Goal: Use online tool/utility: Utilize a website feature to perform a specific function

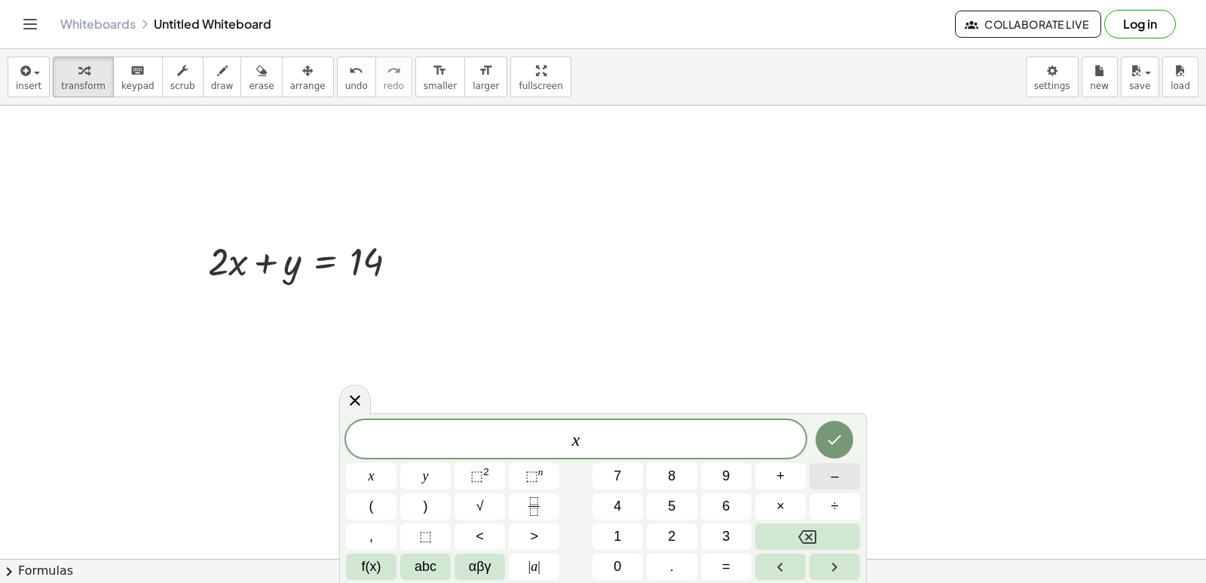
click at [832, 476] on span "–" at bounding box center [835, 476] width 8 height 20
click at [719, 560] on button "=" at bounding box center [726, 566] width 51 height 26
click at [827, 442] on icon "Done" at bounding box center [835, 439] width 18 height 18
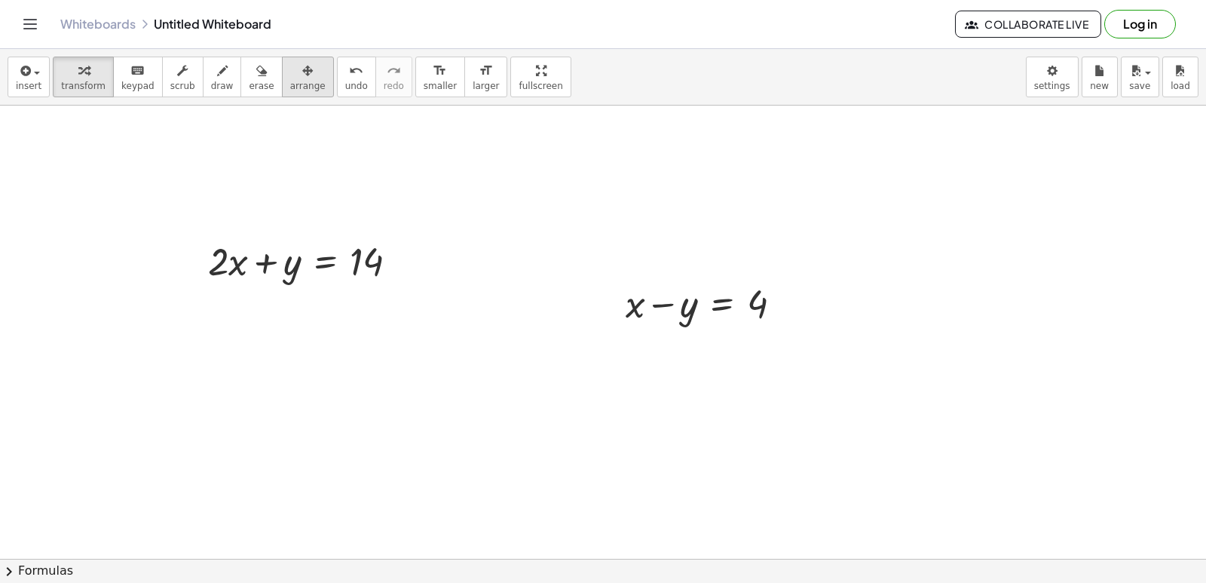
click at [290, 67] on div "button" at bounding box center [307, 70] width 35 height 18
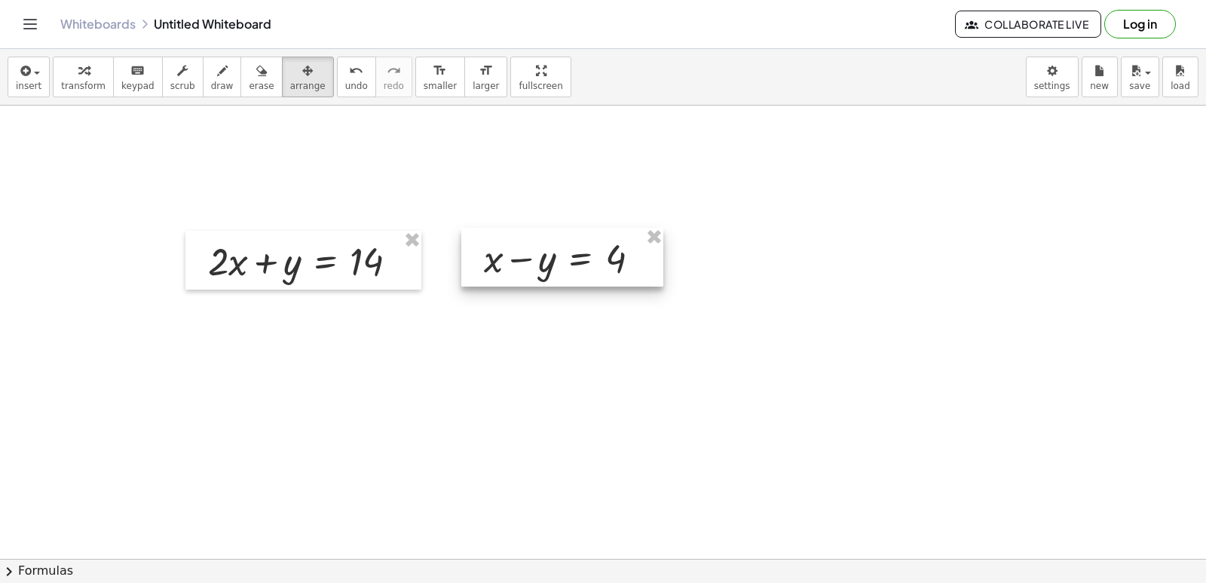
drag, startPoint x: 634, startPoint y: 295, endPoint x: 492, endPoint y: 250, distance: 148.8
click at [492, 250] on div at bounding box center [562, 257] width 202 height 59
click at [82, 71] on icon "button" at bounding box center [83, 71] width 11 height 18
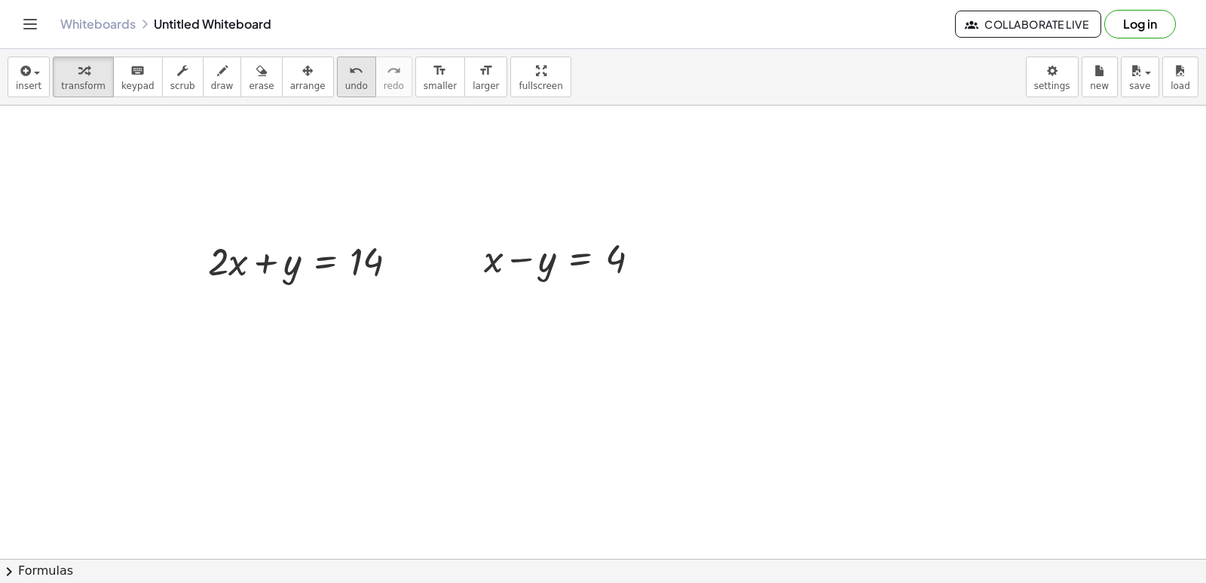
click at [308, 78] on div "insert select one: Math Expression Function Text Youtube Video Graphing Geometr…" at bounding box center [603, 77] width 1206 height 57
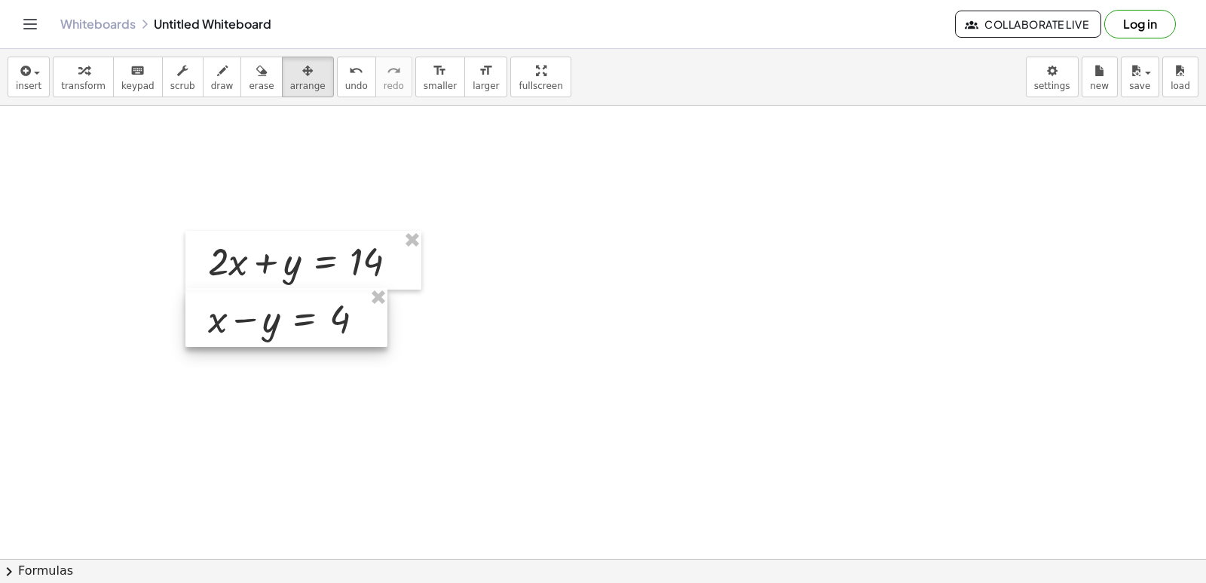
drag, startPoint x: 495, startPoint y: 245, endPoint x: 218, endPoint y: 305, distance: 283.2
click at [218, 305] on div at bounding box center [286, 317] width 202 height 59
drag, startPoint x: 80, startPoint y: 93, endPoint x: 243, endPoint y: 248, distance: 224.5
click at [76, 93] on button "transform" at bounding box center [83, 77] width 61 height 41
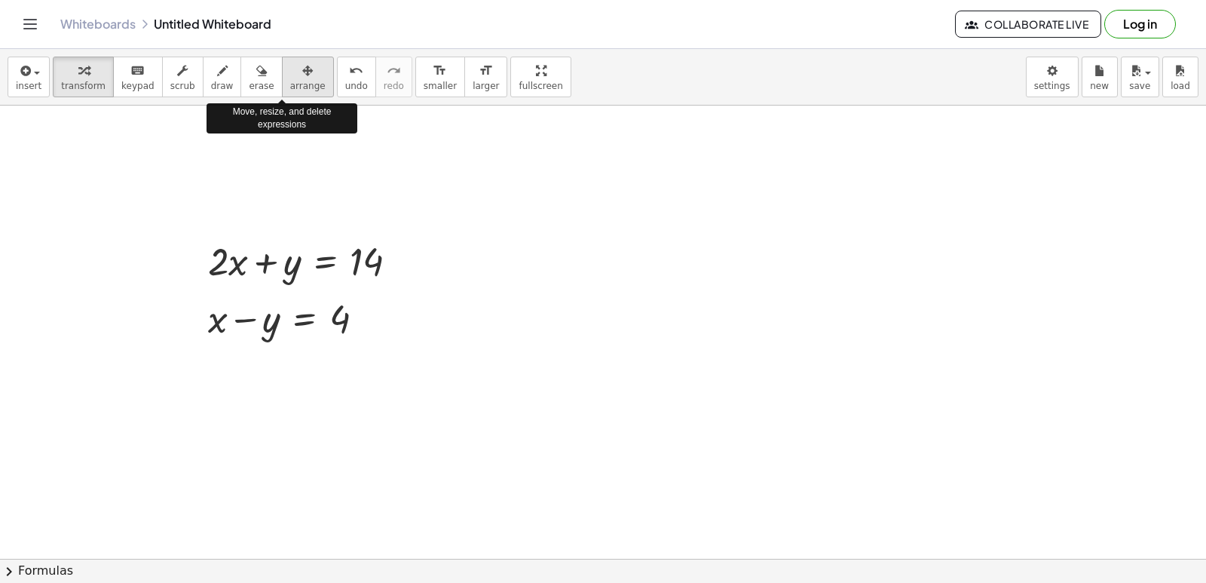
click at [290, 72] on div "button" at bounding box center [307, 70] width 35 height 18
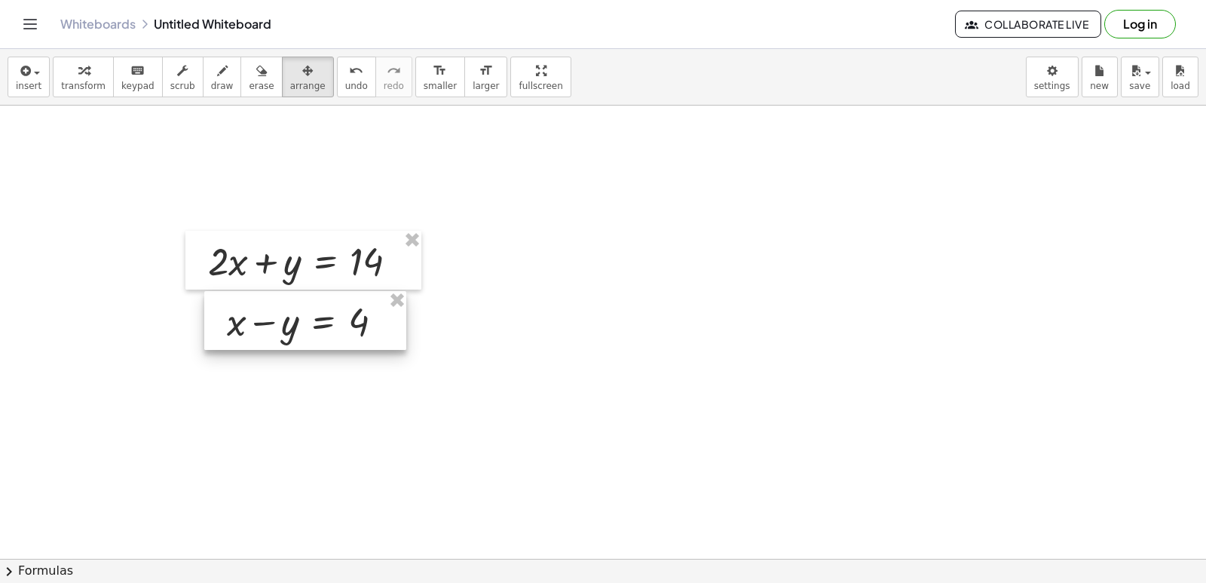
drag, startPoint x: 274, startPoint y: 309, endPoint x: 290, endPoint y: 311, distance: 16.7
click at [291, 312] on div at bounding box center [305, 320] width 202 height 59
click at [89, 87] on span "transform" at bounding box center [83, 86] width 44 height 11
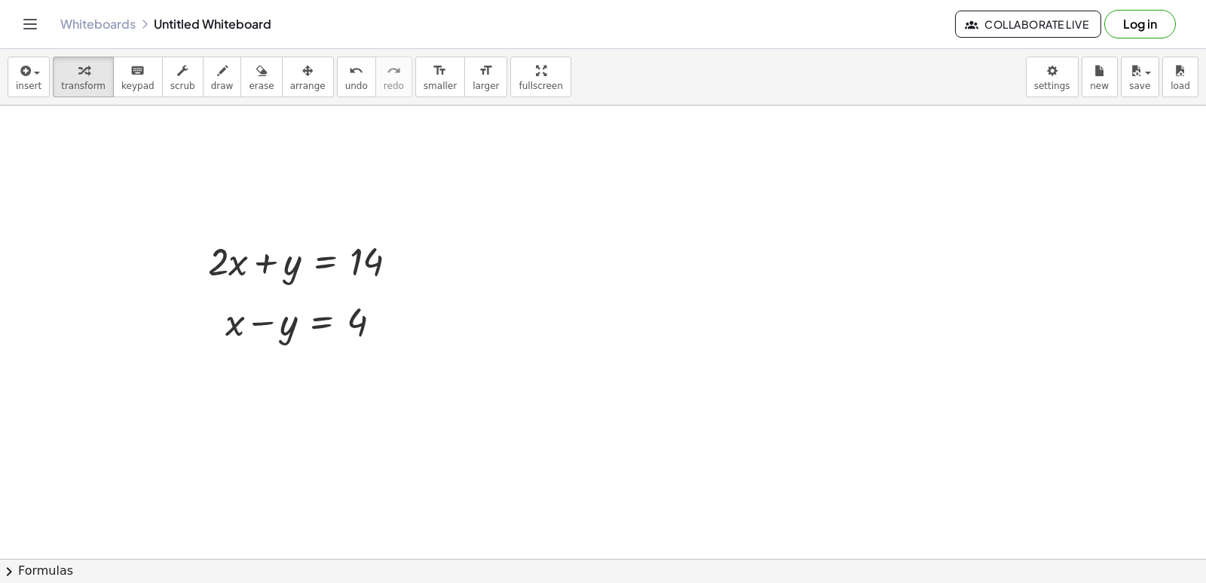
drag, startPoint x: 1194, startPoint y: 499, endPoint x: 1150, endPoint y: 562, distance: 76.3
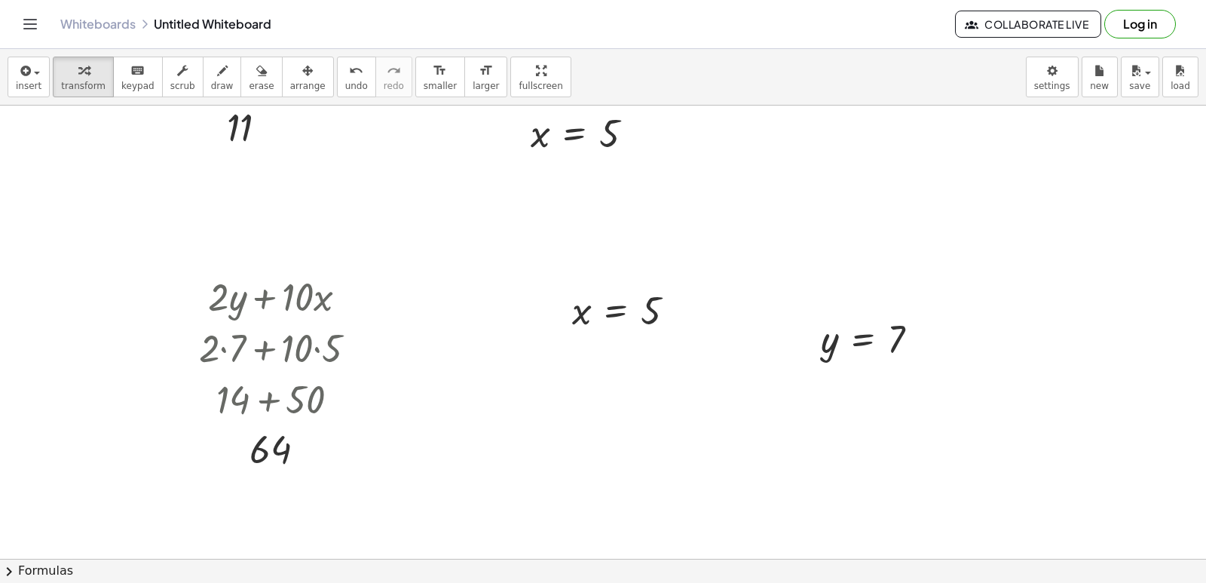
scroll to position [3973, 0]
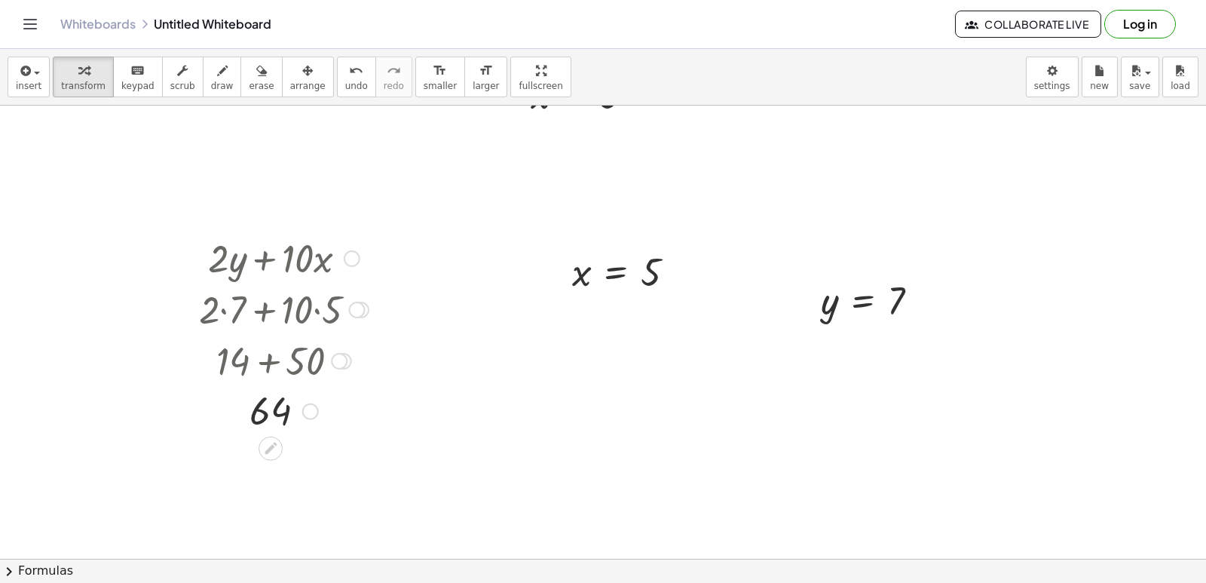
drag, startPoint x: 1193, startPoint y: 439, endPoint x: 1205, endPoint y: 438, distance: 12.1
click at [1205, 438] on div "+ y + · 2 · x = 10 y · 2 · x = 10 + − + y − · 5 · x = - 2 y · 5 · x = − 2 + · 4…" at bounding box center [603, 332] width 1206 height 453
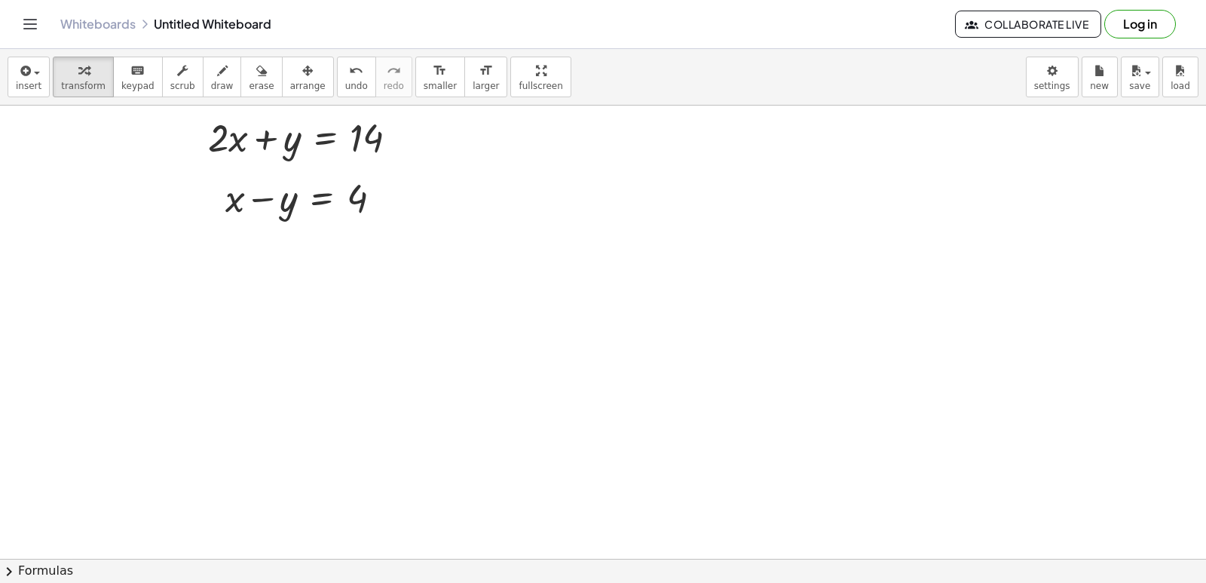
scroll to position [4299, 0]
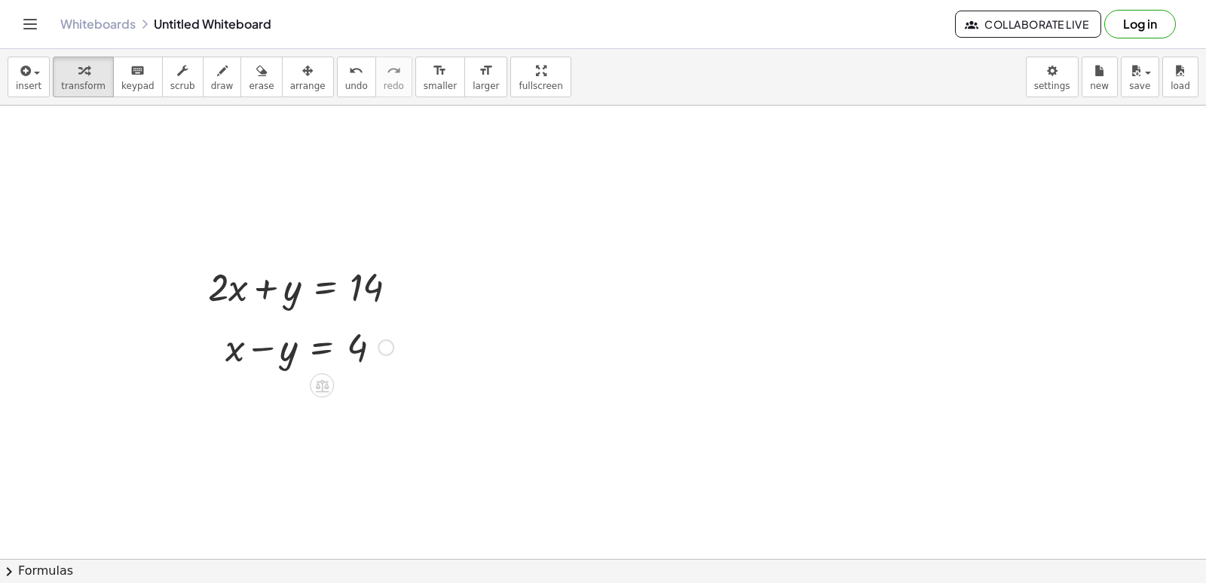
click at [268, 360] on div at bounding box center [309, 345] width 183 height 51
drag, startPoint x: 265, startPoint y: 352, endPoint x: 260, endPoint y: 343, distance: 10.5
click at [264, 351] on div at bounding box center [309, 345] width 183 height 51
click at [247, 293] on div at bounding box center [309, 285] width 217 height 51
drag, startPoint x: 247, startPoint y: 290, endPoint x: 271, endPoint y: 288, distance: 24.2
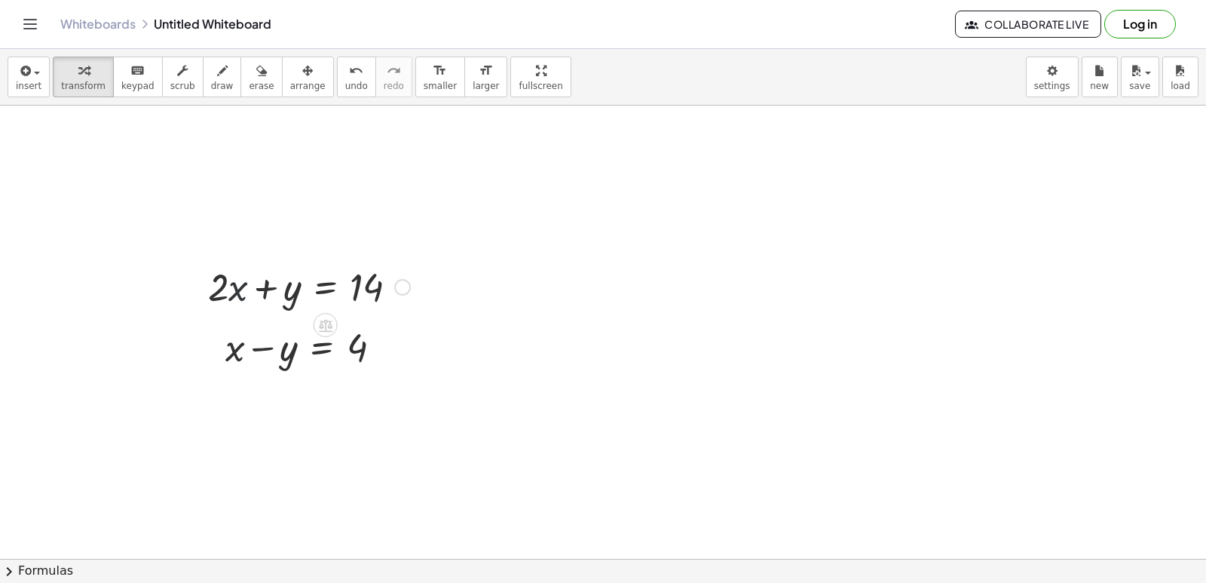
click at [256, 286] on div at bounding box center [309, 285] width 217 height 51
click at [272, 289] on div at bounding box center [309, 285] width 217 height 51
click at [273, 289] on div at bounding box center [309, 285] width 217 height 51
drag, startPoint x: 326, startPoint y: 299, endPoint x: 354, endPoint y: 406, distance: 109.9
click at [321, 310] on div at bounding box center [309, 285] width 217 height 51
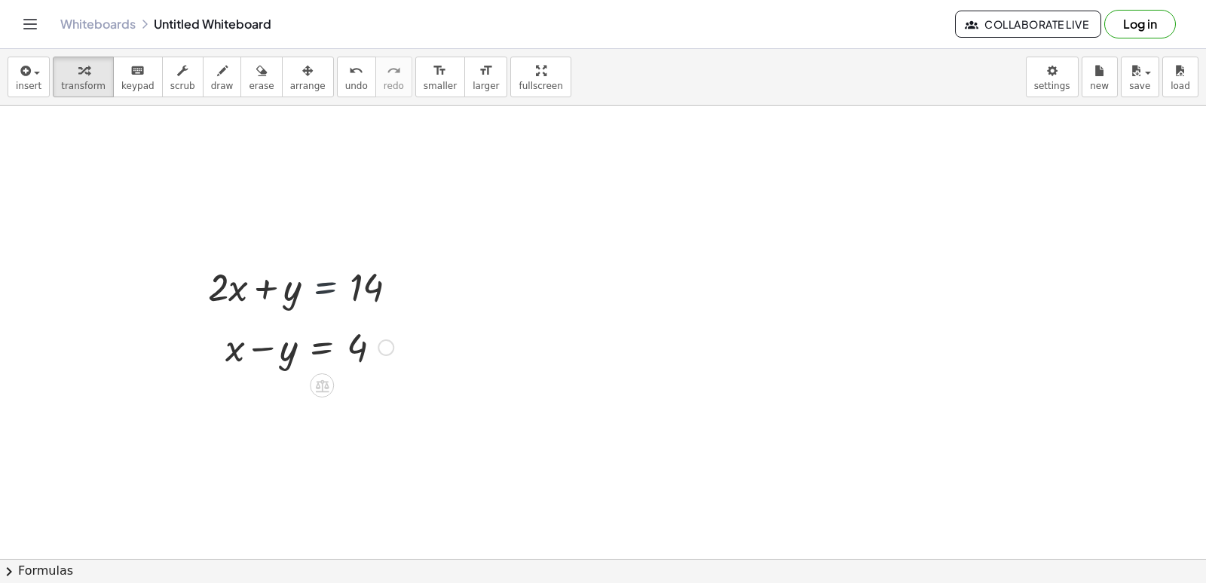
drag, startPoint x: 345, startPoint y: 266, endPoint x: 357, endPoint y: 347, distance: 81.7
drag, startPoint x: 360, startPoint y: 347, endPoint x: 338, endPoint y: 289, distance: 61.1
drag, startPoint x: 323, startPoint y: 397, endPoint x: 336, endPoint y: 400, distance: 13.8
click at [336, 400] on div at bounding box center [335, 397] width 235 height 51
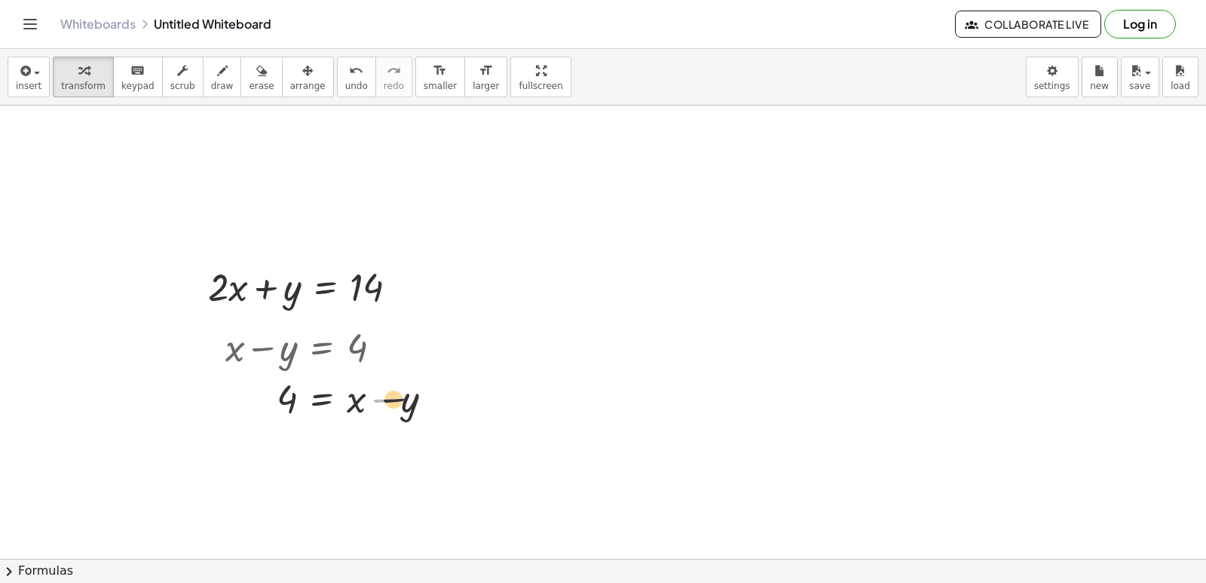
click at [381, 402] on div at bounding box center [335, 397] width 235 height 51
click at [381, 401] on div at bounding box center [335, 397] width 235 height 51
click at [377, 398] on div at bounding box center [335, 397] width 235 height 51
drag, startPoint x: 365, startPoint y: 400, endPoint x: 430, endPoint y: 397, distance: 64.9
click at [432, 388] on div at bounding box center [335, 397] width 235 height 51
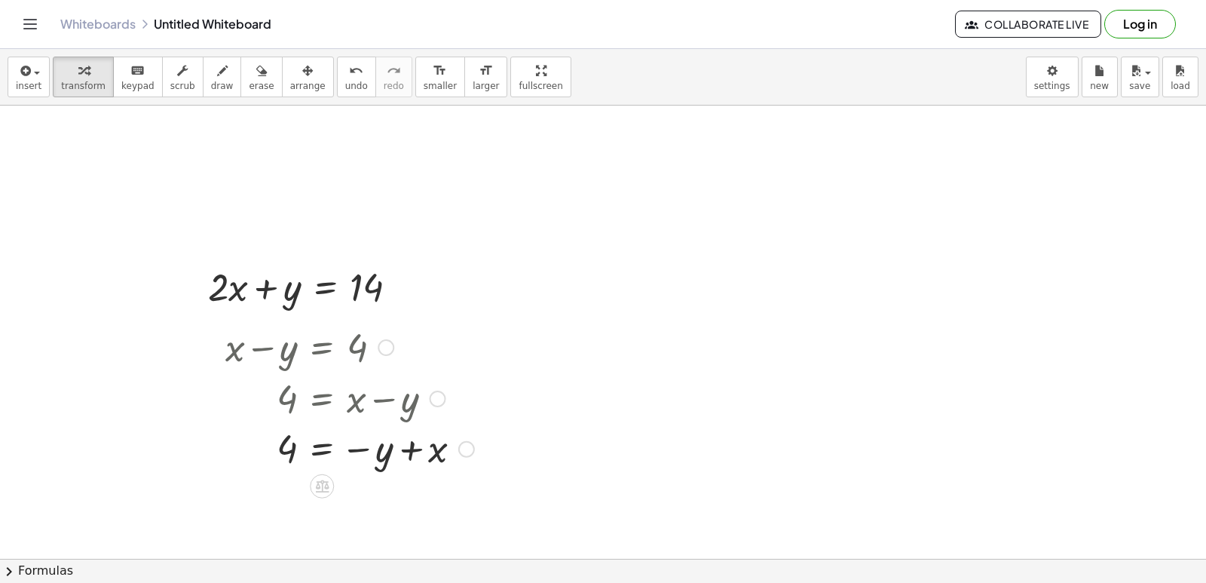
drag, startPoint x: 415, startPoint y: 451, endPoint x: 406, endPoint y: 452, distance: 9.1
click at [413, 451] on div at bounding box center [350, 448] width 264 height 50
click at [369, 452] on div at bounding box center [350, 448] width 264 height 50
drag, startPoint x: 385, startPoint y: 465, endPoint x: 496, endPoint y: 460, distance: 110.9
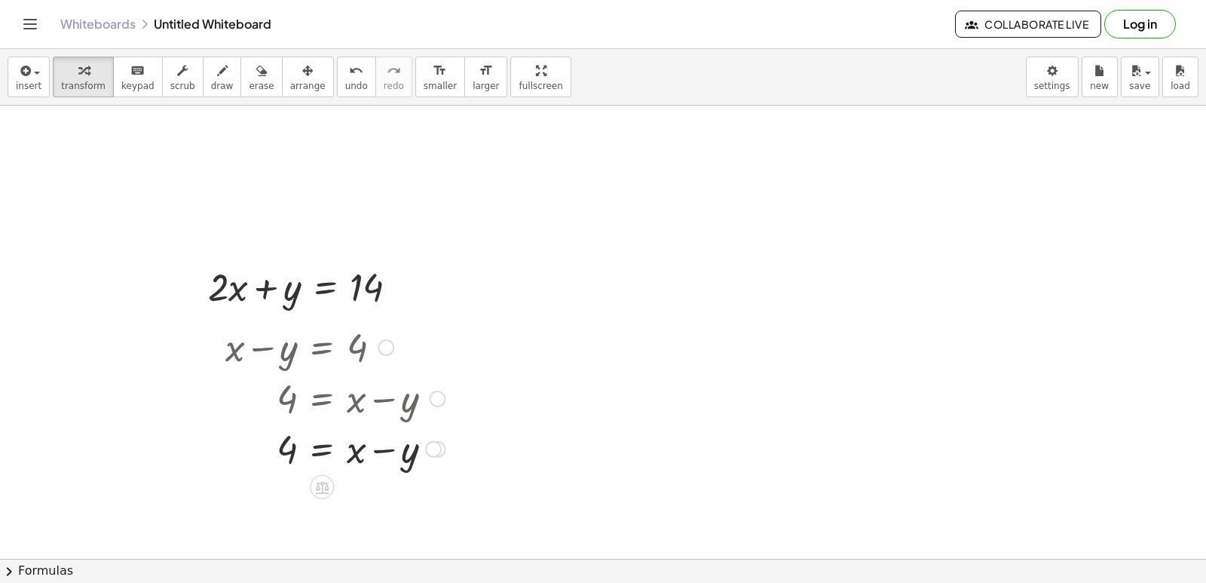
drag, startPoint x: 392, startPoint y: 449, endPoint x: 348, endPoint y: 456, distance: 45.1
click at [391, 449] on div at bounding box center [335, 447] width 235 height 51
drag, startPoint x: 338, startPoint y: 458, endPoint x: 419, endPoint y: 448, distance: 81.4
click at [439, 449] on div at bounding box center [335, 447] width 235 height 51
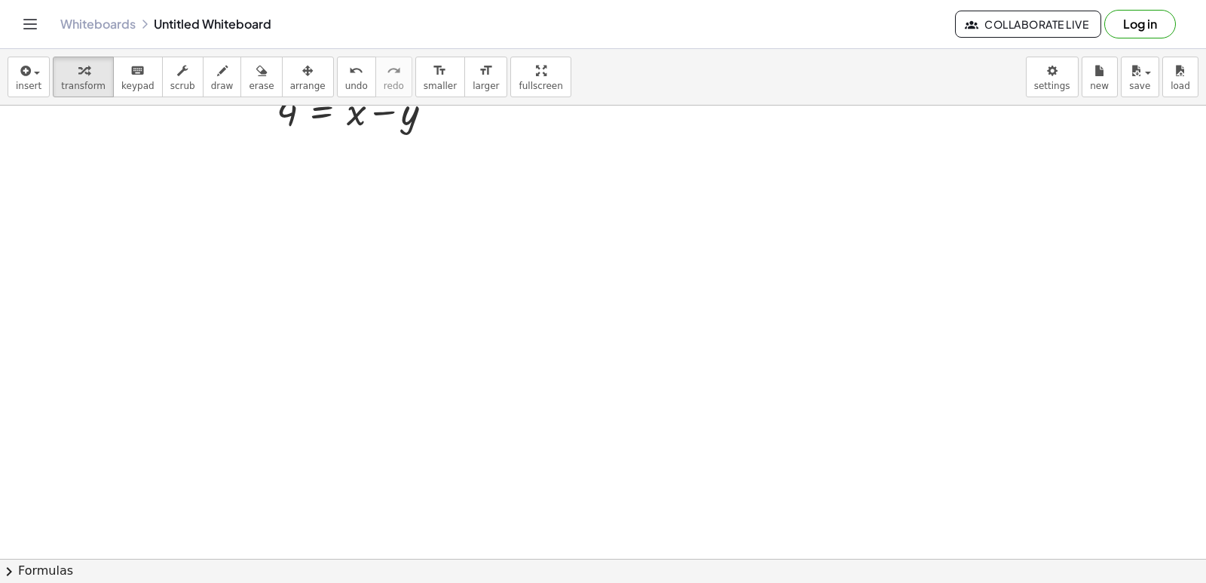
scroll to position [4656, 0]
drag, startPoint x: 207, startPoint y: 96, endPoint x: 202, endPoint y: 164, distance: 68.0
click at [206, 96] on button "draw" at bounding box center [222, 77] width 39 height 41
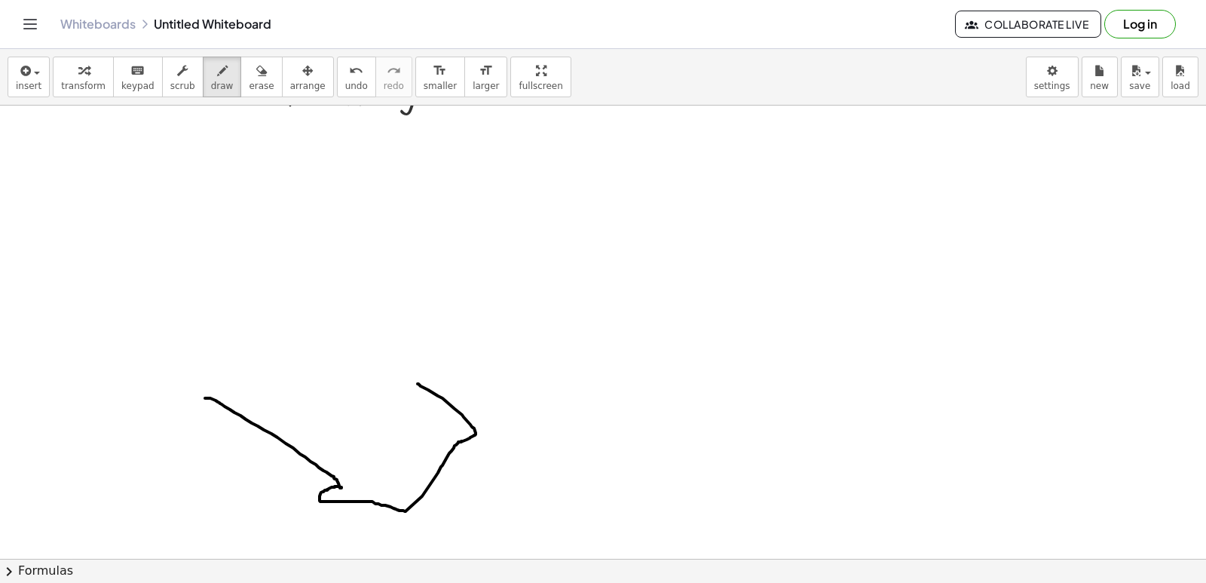
drag, startPoint x: 218, startPoint y: 402, endPoint x: 418, endPoint y: 384, distance: 200.6
drag, startPoint x: 302, startPoint y: 78, endPoint x: 317, endPoint y: 80, distance: 14.5
click at [312, 79] on div "insert select one: Math Expression Function Text Youtube Video Graphing Geometr…" at bounding box center [603, 77] width 1206 height 57
click at [345, 81] on span "undo" at bounding box center [356, 86] width 23 height 11
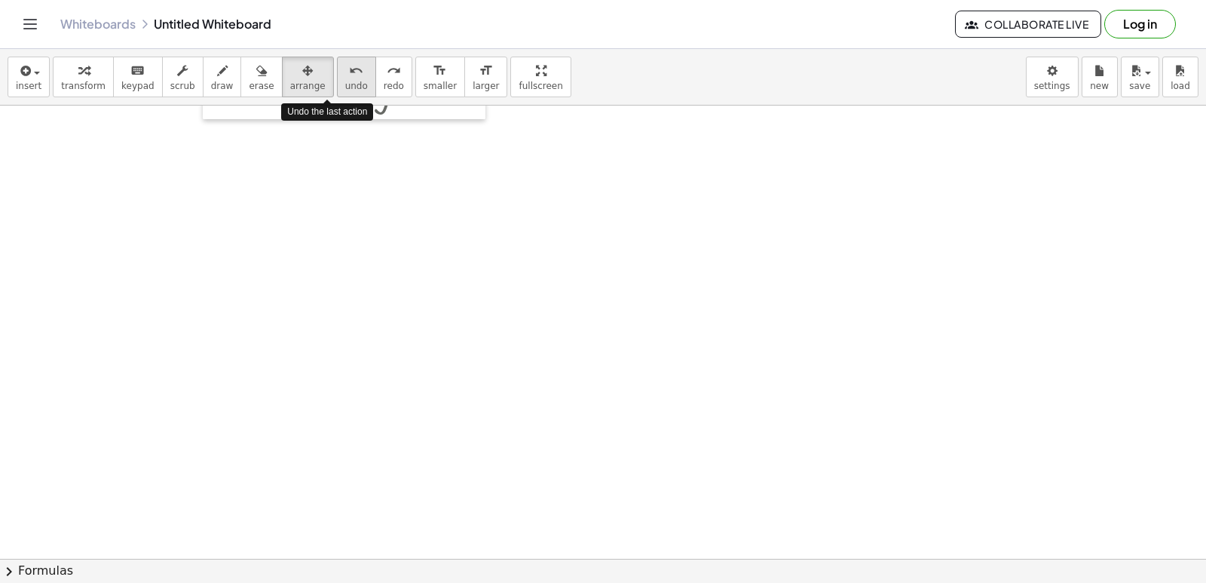
click at [345, 81] on span "undo" at bounding box center [356, 86] width 23 height 11
click at [217, 69] on icon "button" at bounding box center [222, 71] width 11 height 18
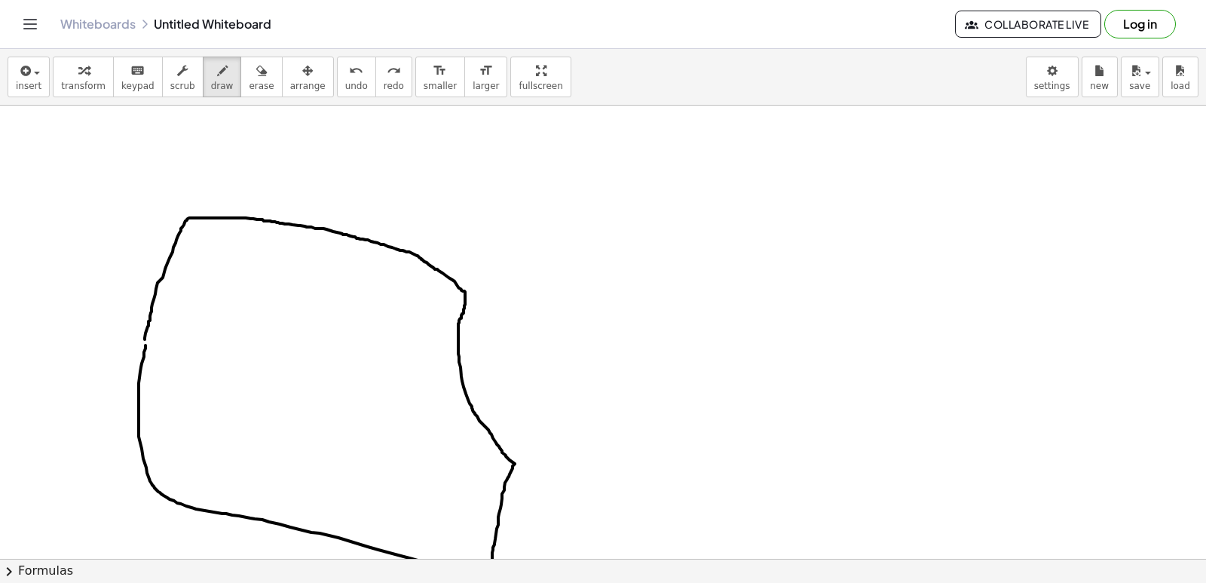
drag, startPoint x: 179, startPoint y: 216, endPoint x: 296, endPoint y: 204, distance: 118.2
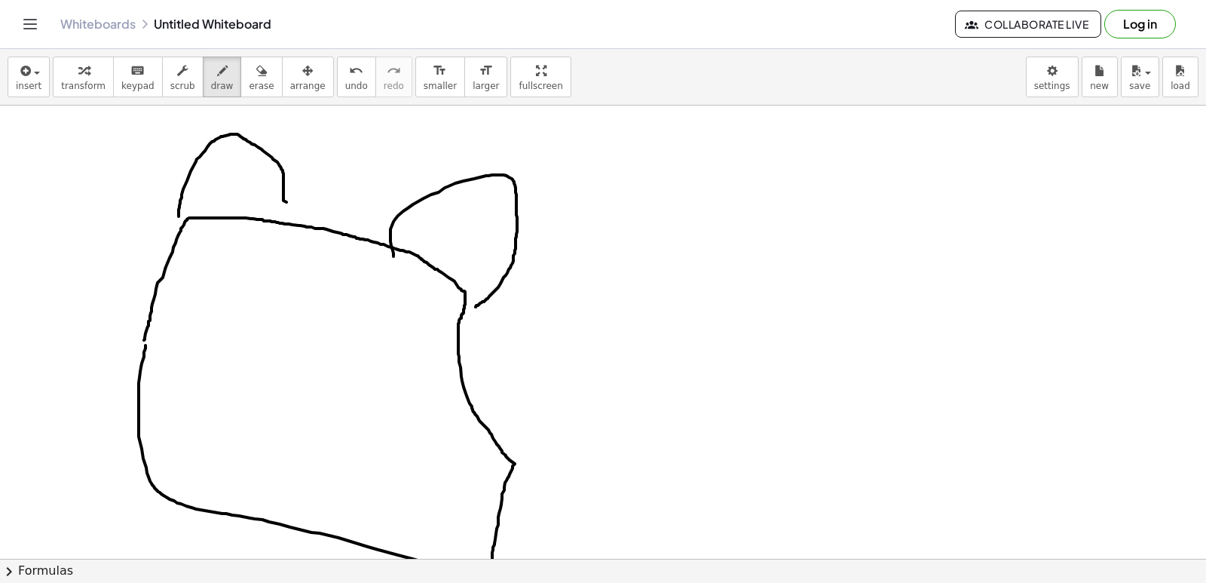
drag, startPoint x: 394, startPoint y: 256, endPoint x: 489, endPoint y: 309, distance: 109.0
drag, startPoint x: 226, startPoint y: 308, endPoint x: 338, endPoint y: 292, distance: 113.4
drag, startPoint x: 361, startPoint y: 306, endPoint x: 339, endPoint y: 369, distance: 66.3
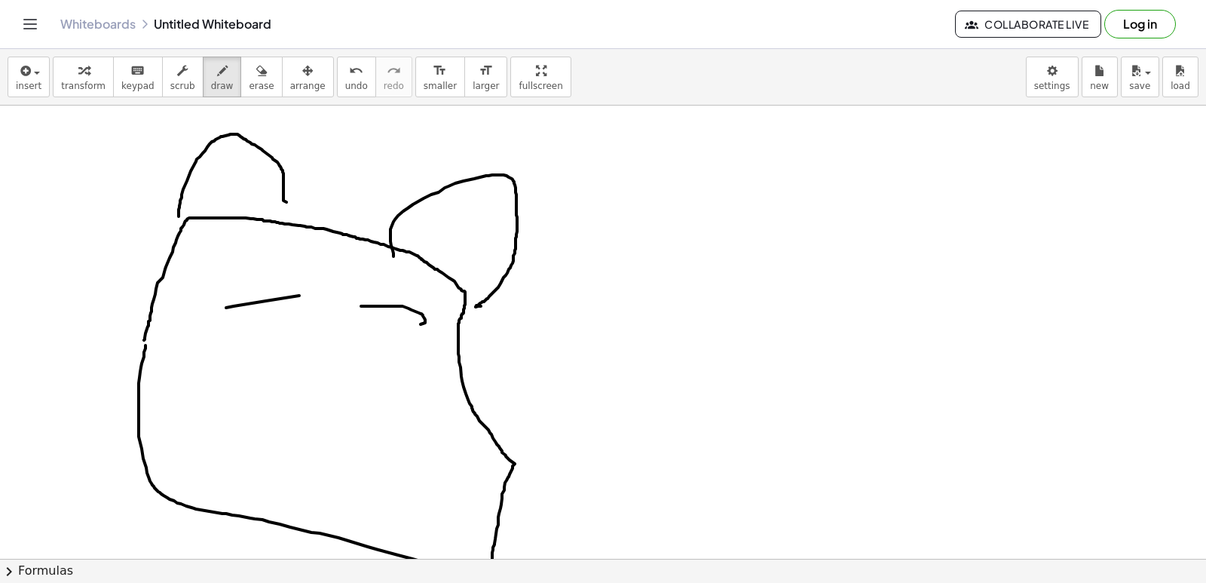
drag, startPoint x: 380, startPoint y: 330, endPoint x: 369, endPoint y: 366, distance: 37.2
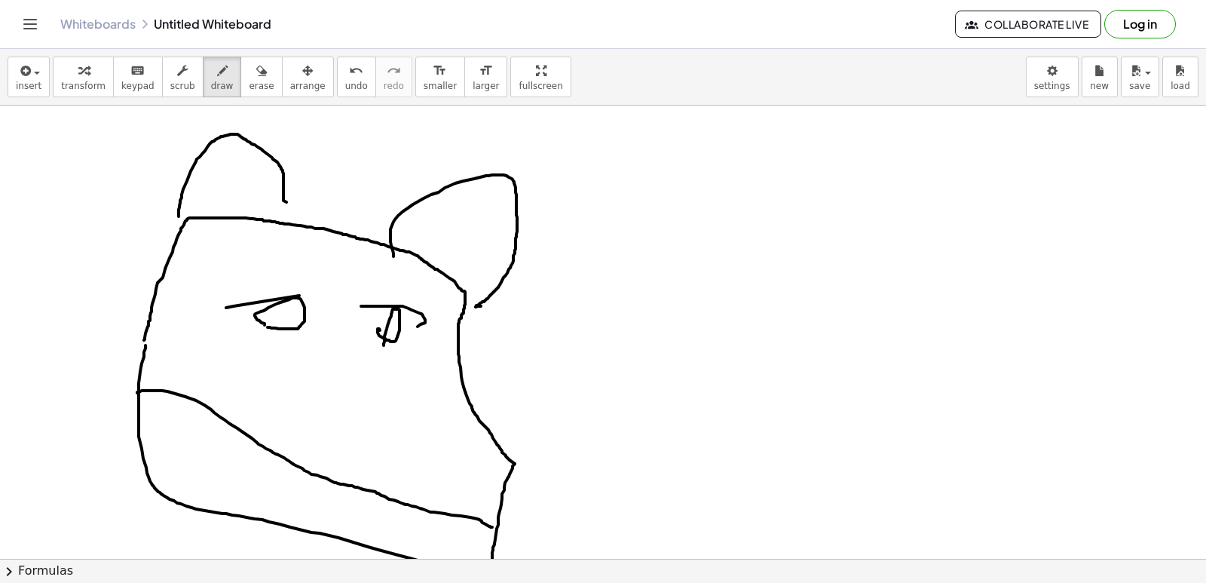
drag, startPoint x: 137, startPoint y: 393, endPoint x: 492, endPoint y: 527, distance: 379.6
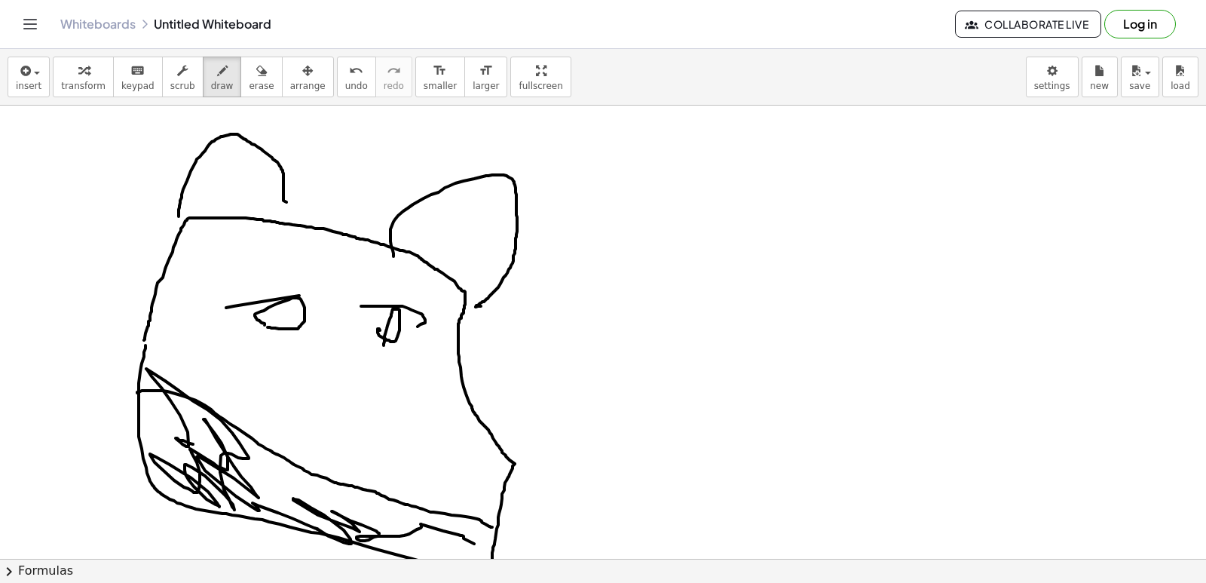
drag, startPoint x: 176, startPoint y: 438, endPoint x: 473, endPoint y: 546, distance: 316.0
drag, startPoint x: 478, startPoint y: 470, endPoint x: 348, endPoint y: 467, distance: 129.7
drag, startPoint x: 329, startPoint y: 357, endPoint x: 340, endPoint y: 418, distance: 61.4
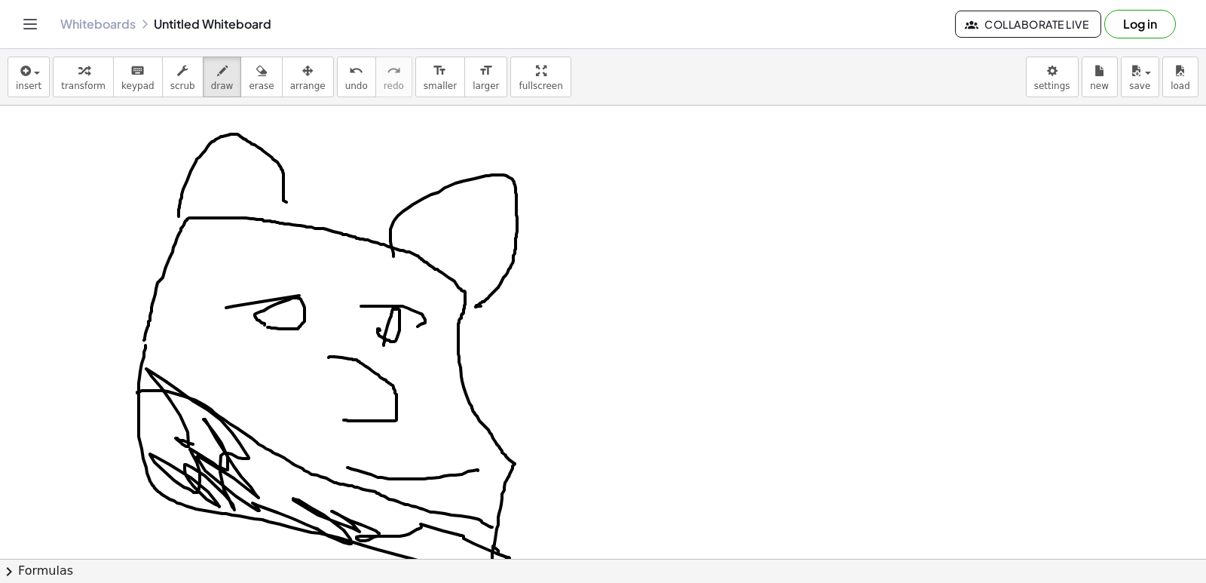
drag, startPoint x: 121, startPoint y: 243, endPoint x: 166, endPoint y: 390, distance: 153.8
drag, startPoint x: 467, startPoint y: 321, endPoint x: 427, endPoint y: 400, distance: 88.3
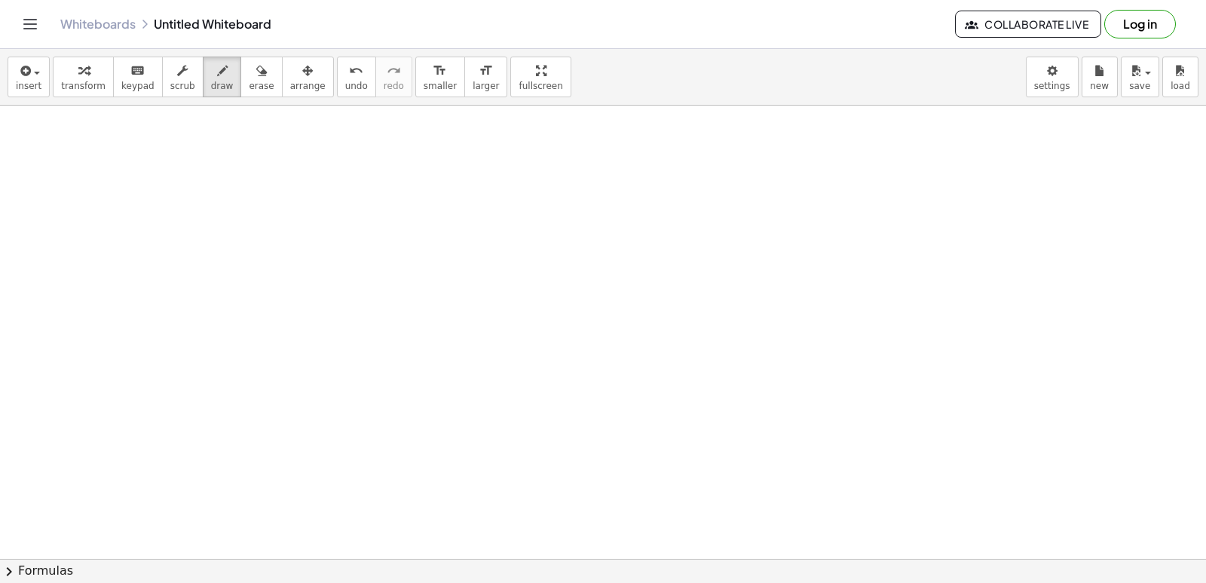
scroll to position [5276, 0]
click at [121, 84] on span "keypad" at bounding box center [137, 86] width 33 height 11
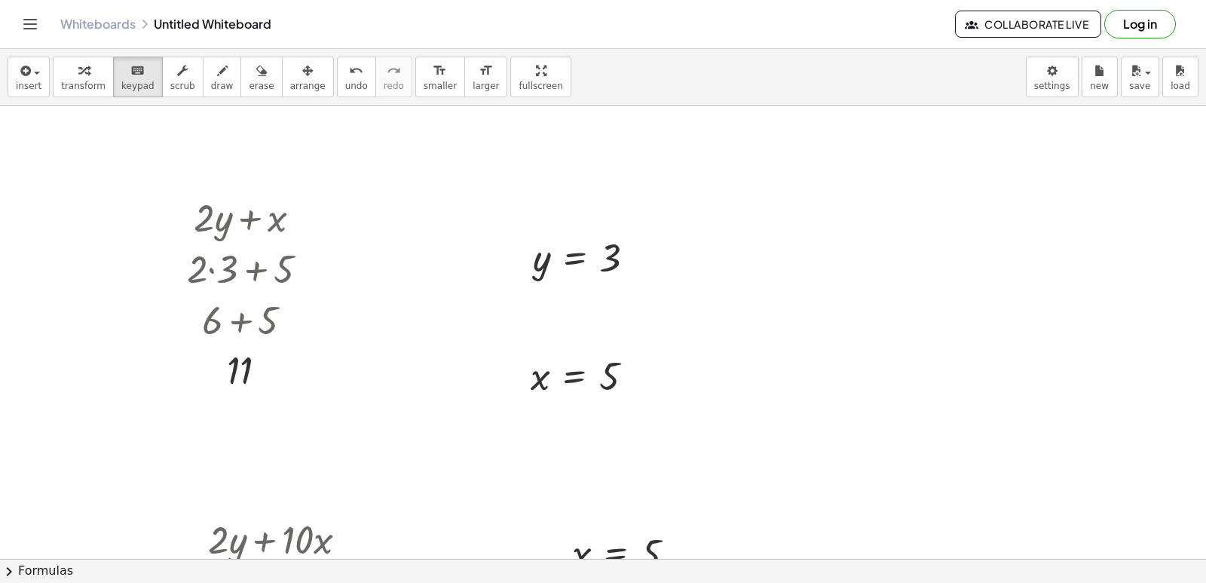
scroll to position [3693, 0]
drag, startPoint x: 54, startPoint y: 192, endPoint x: 65, endPoint y: 197, distance: 12.2
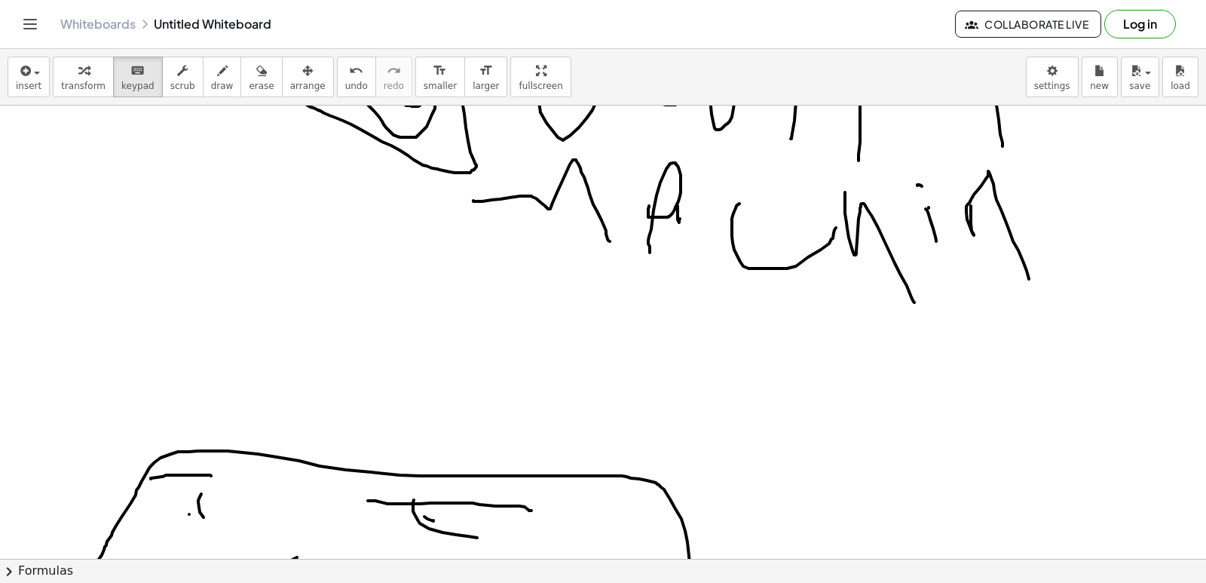
scroll to position [2109, 0]
